Goal: Information Seeking & Learning: Learn about a topic

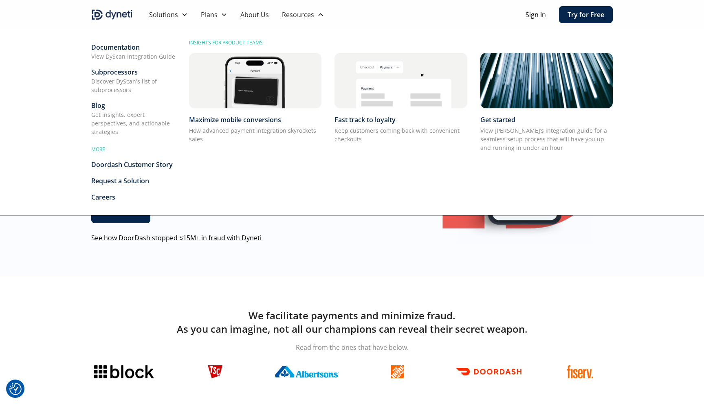
click at [102, 105] on div "Blog" at bounding box center [133, 106] width 85 height 10
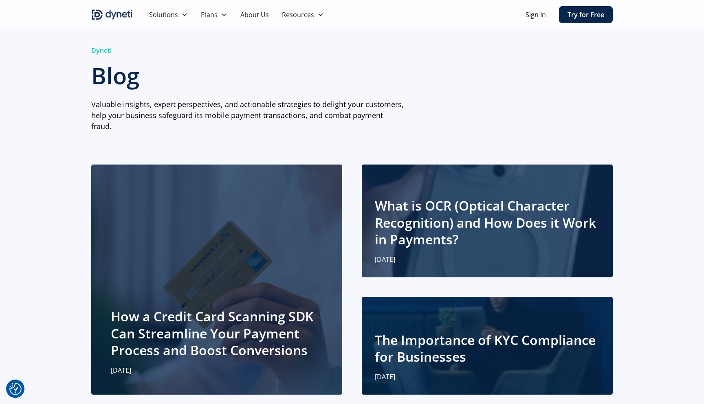
click at [205, 273] on div "How a Credit Card Scanning SDK Can Streamline Your Payment Process and Boost Co…" at bounding box center [217, 279] width 212 height 191
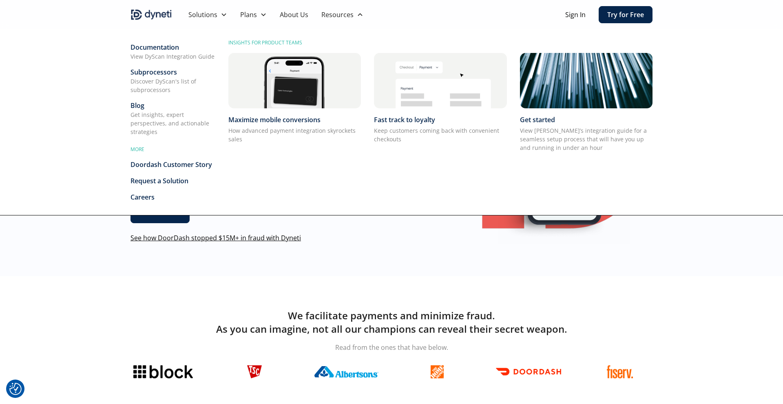
click at [139, 106] on div "Blog" at bounding box center [172, 106] width 85 height 10
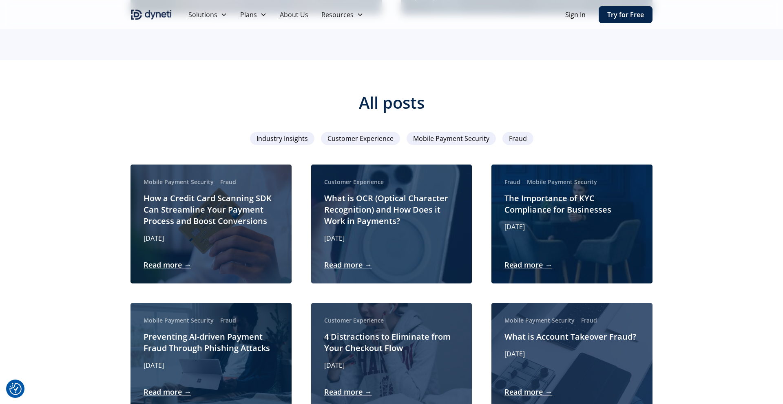
scroll to position [382, 0]
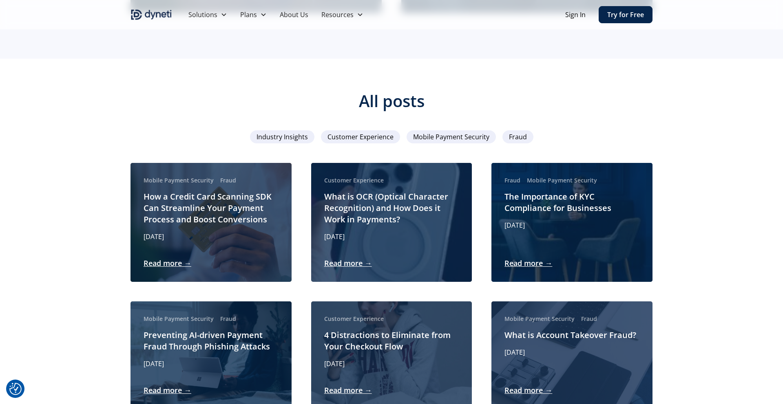
click at [514, 132] on span "Fraud" at bounding box center [518, 137] width 18 height 10
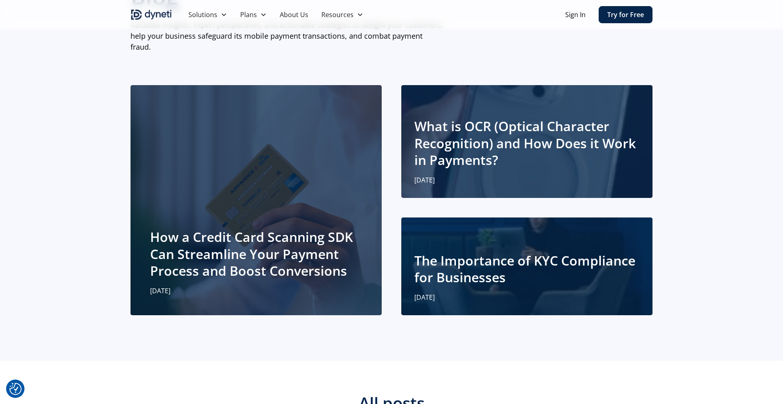
scroll to position [0, 0]
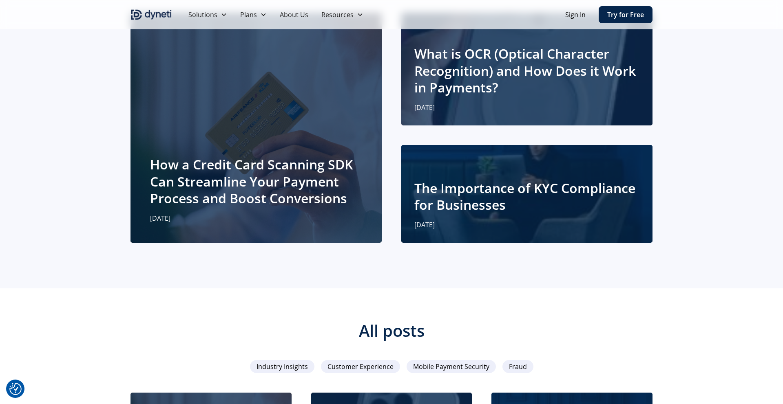
scroll to position [147, 0]
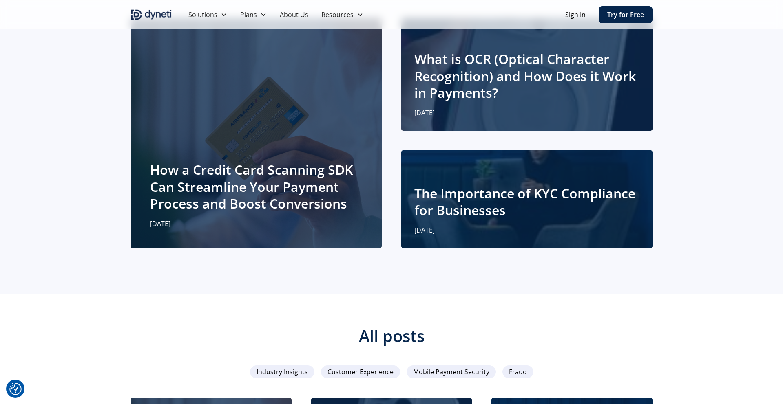
click at [496, 205] on h2 "The Importance of KYC Compliance for Businesses" at bounding box center [526, 202] width 225 height 34
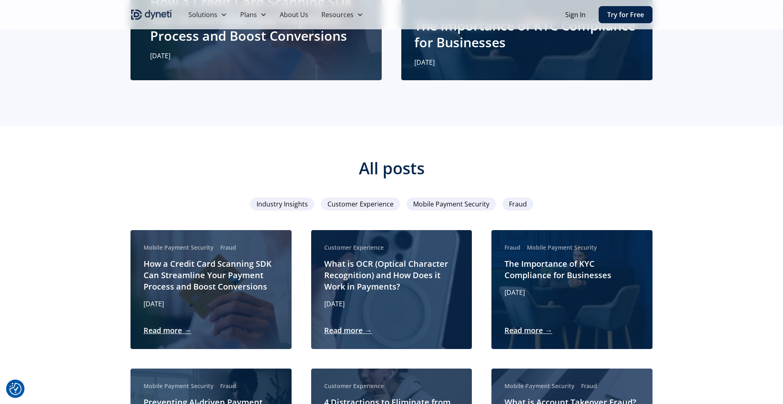
scroll to position [316, 0]
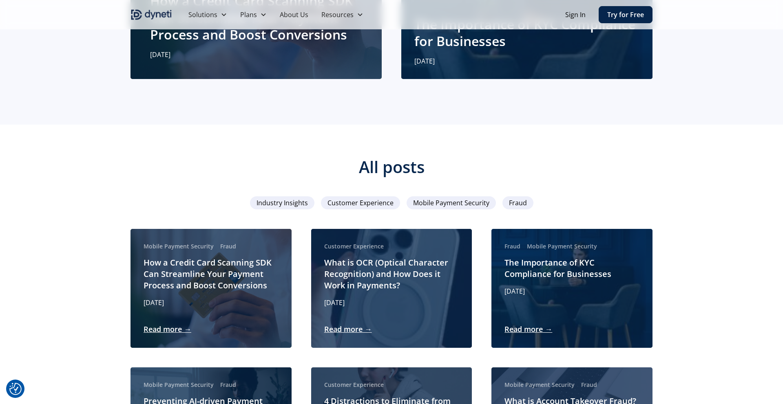
click at [520, 198] on span "Fraud" at bounding box center [518, 203] width 18 height 10
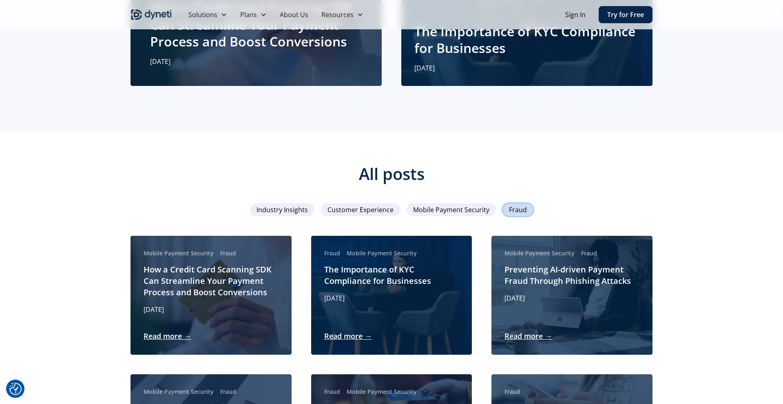
scroll to position [311, 0]
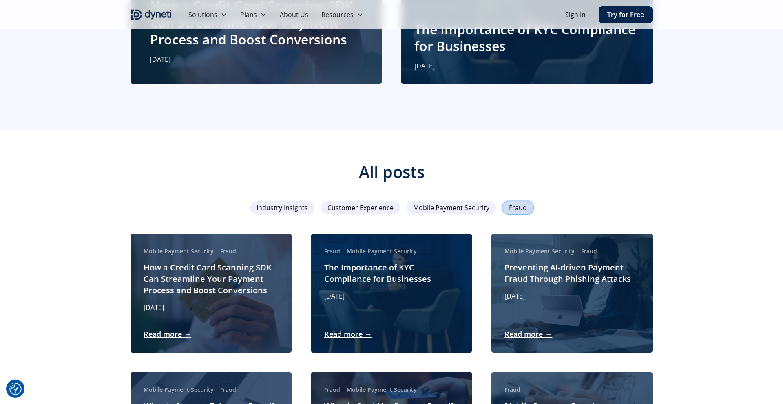
click at [449, 203] on span "Mobile Payment Security" at bounding box center [451, 208] width 76 height 10
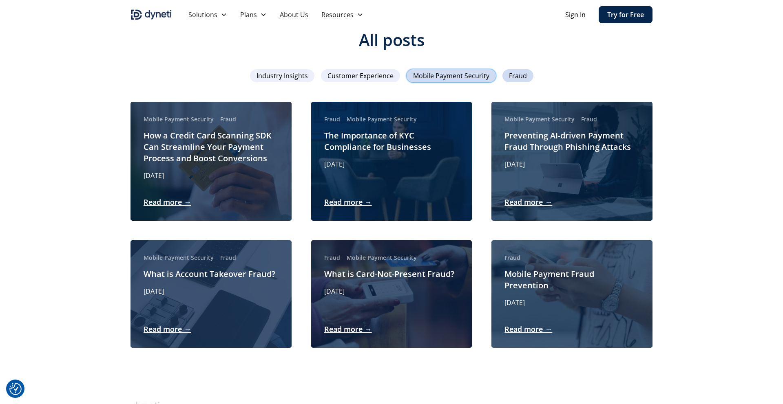
scroll to position [480, 0]
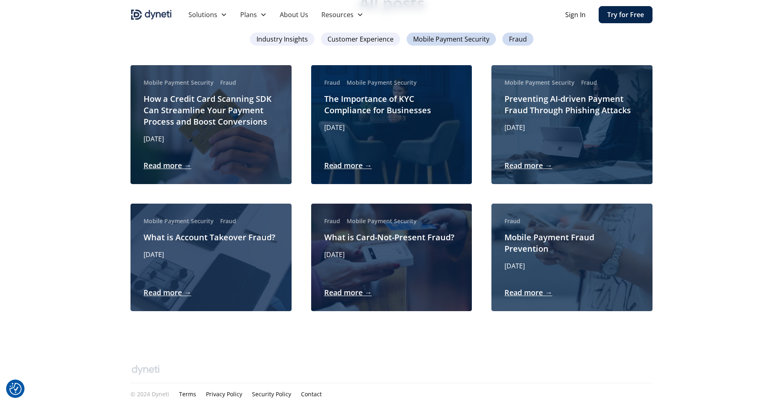
click at [571, 16] on link "Sign In" at bounding box center [575, 15] width 20 height 10
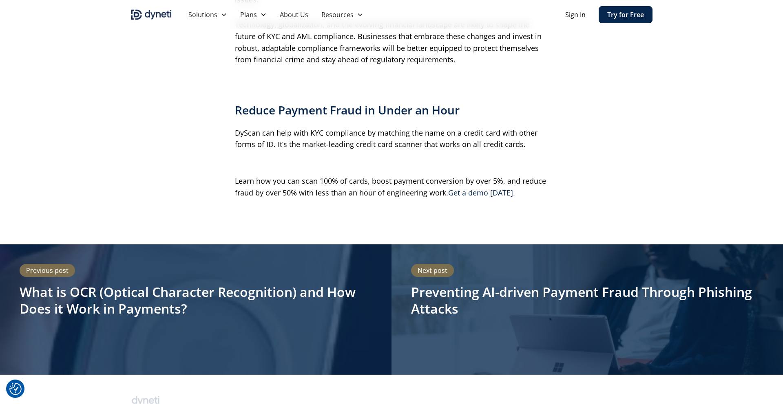
scroll to position [1734, 0]
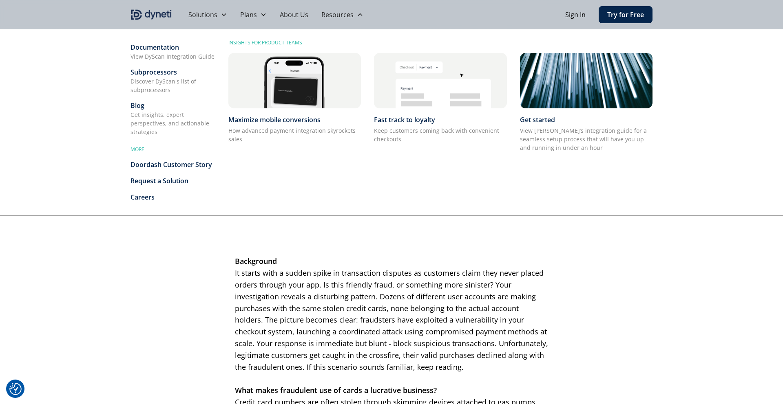
click at [146, 109] on div "Blog" at bounding box center [172, 106] width 85 height 10
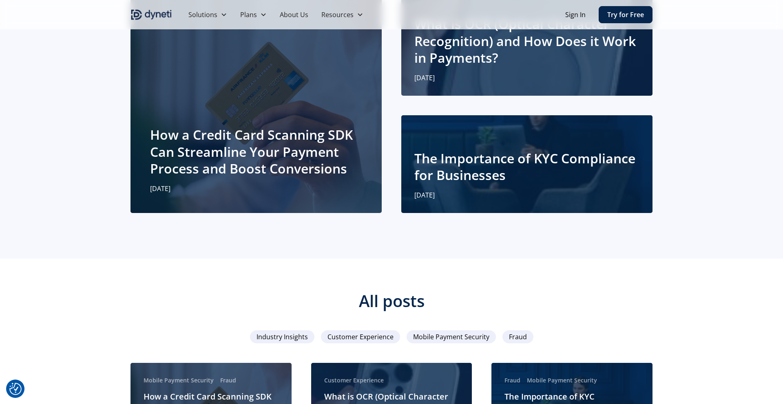
scroll to position [175, 0]
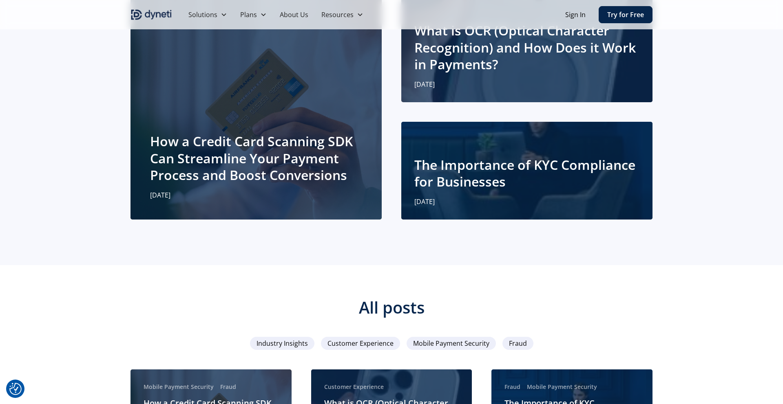
click at [516, 339] on span "Fraud" at bounding box center [518, 344] width 18 height 10
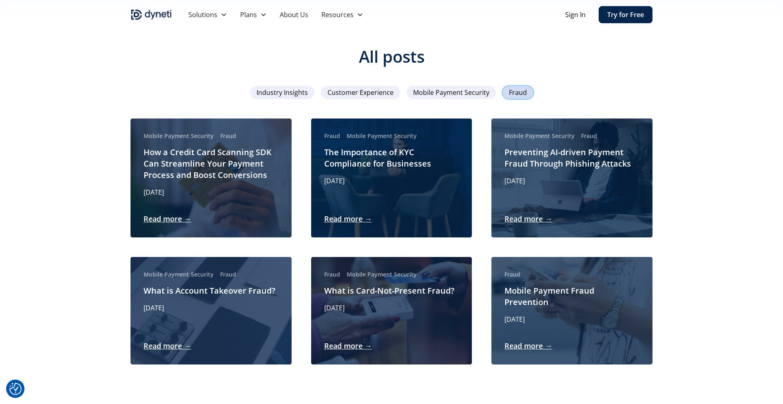
scroll to position [425, 0]
